Goal: Find specific page/section: Find specific page/section

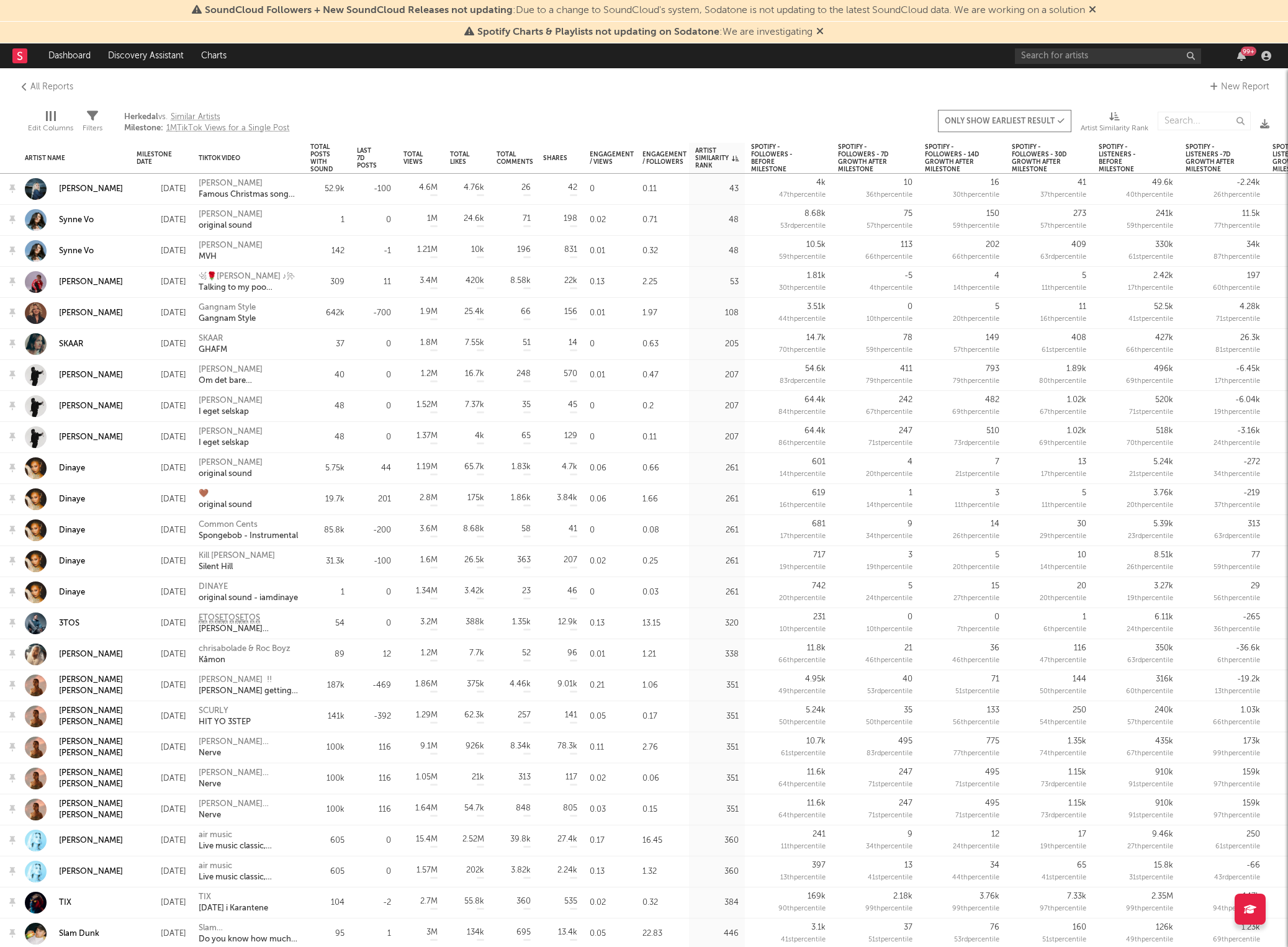
click at [12, 63] on icon at bounding box center [19, 56] width 15 height 15
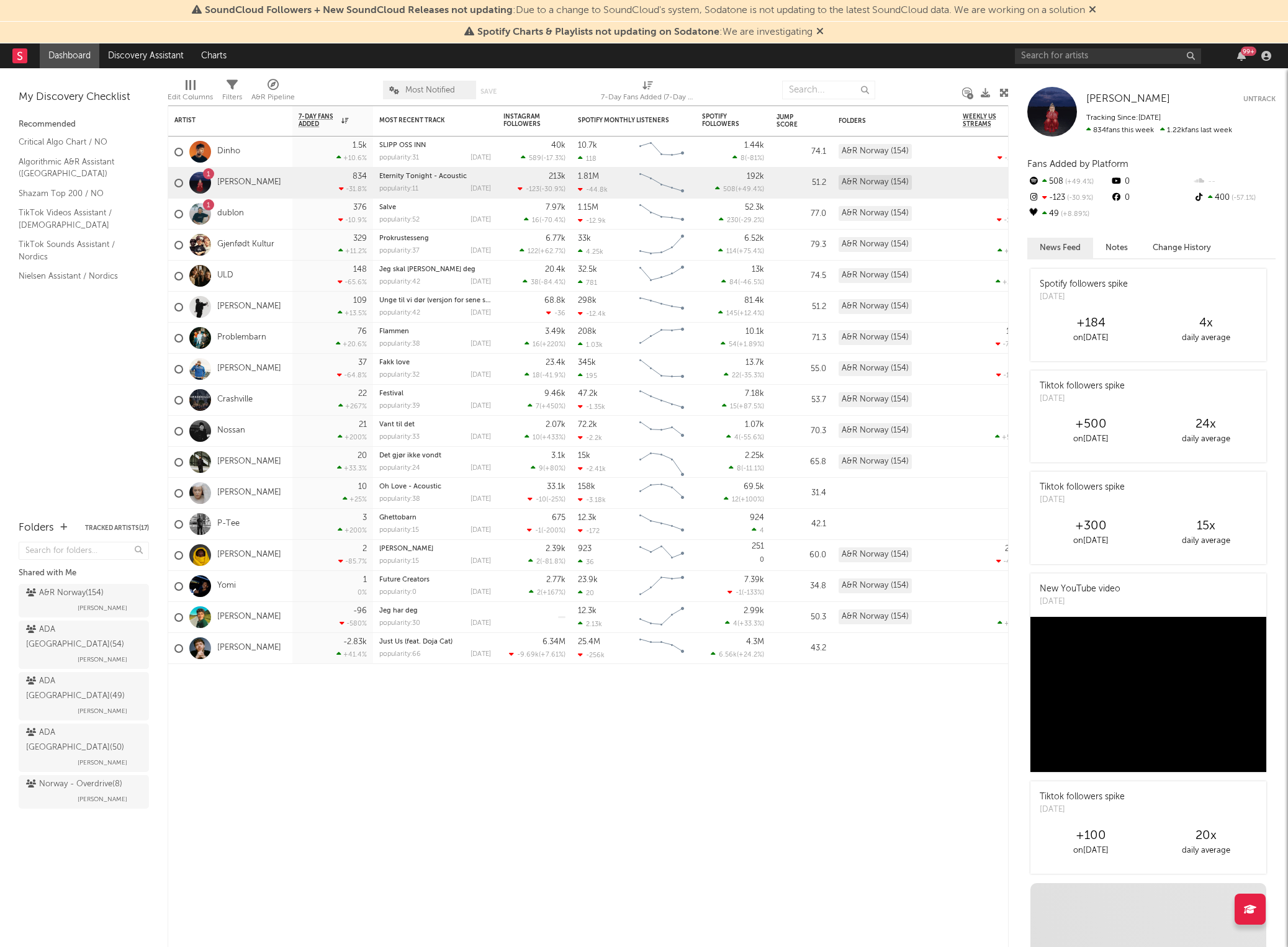
click at [14, 58] on rect at bounding box center [19, 56] width 15 height 15
click at [20, 66] on link at bounding box center [19, 56] width 15 height 24
click at [19, 58] on rect at bounding box center [19, 56] width 15 height 15
click at [21, 58] on icon at bounding box center [20, 55] width 5 height 8
click at [1096, 7] on icon at bounding box center [1092, 9] width 8 height 10
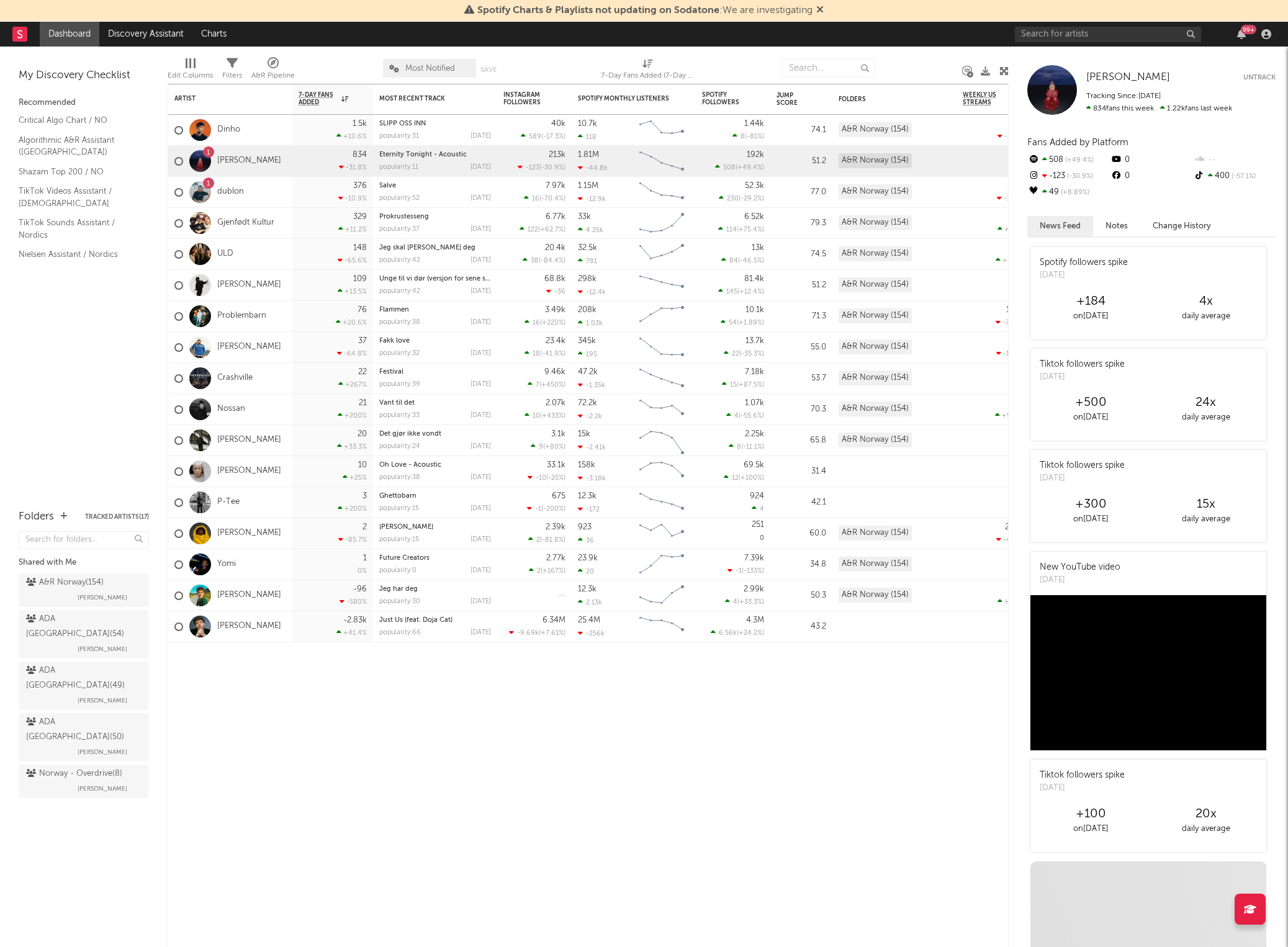
click at [824, 10] on div "Spotify Charts & Playlists not updating on Sodatone : We are investigating" at bounding box center [644, 10] width 1288 height 22
click at [821, 10] on icon at bounding box center [820, 9] width 8 height 10
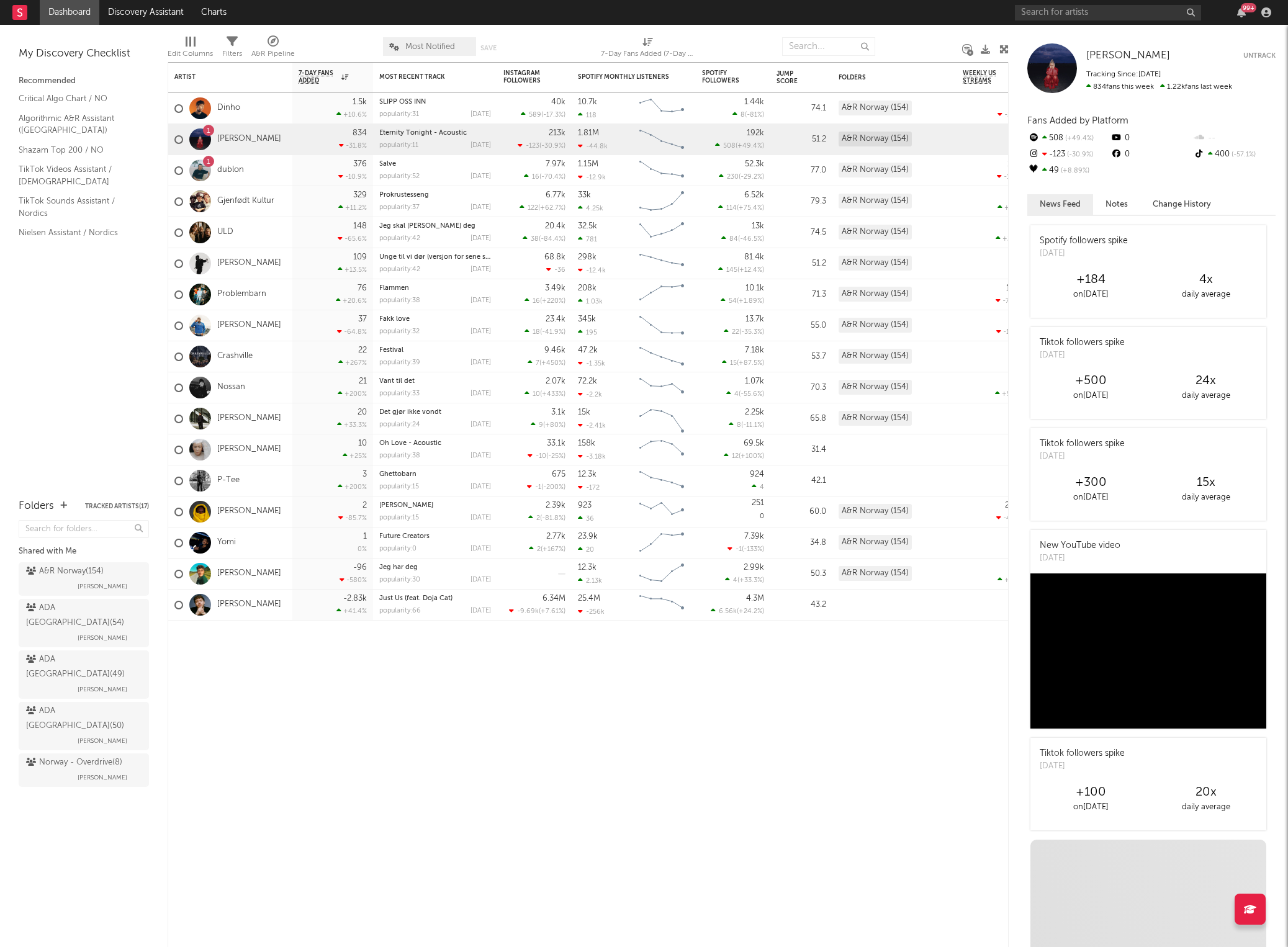
click at [15, 7] on rect at bounding box center [19, 12] width 15 height 15
click at [83, 682] on span "[PERSON_NAME]" at bounding box center [102, 689] width 50 height 15
